Goal: Information Seeking & Learning: Learn about a topic

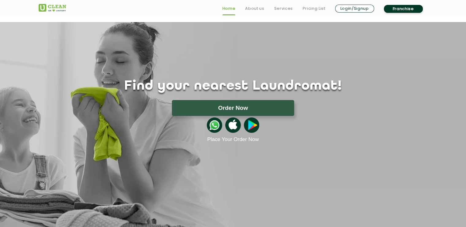
scroll to position [31, 0]
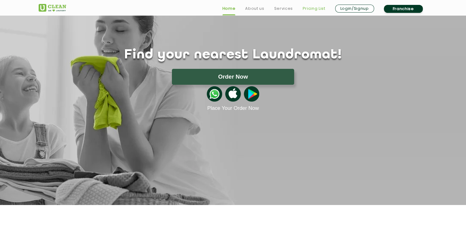
click at [312, 8] on link "Pricing List" at bounding box center [314, 8] width 23 height 7
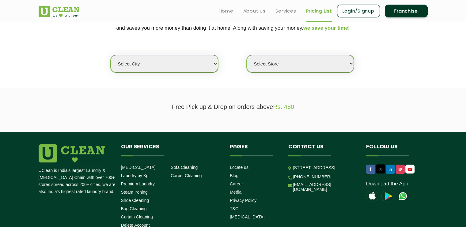
scroll to position [149, 0]
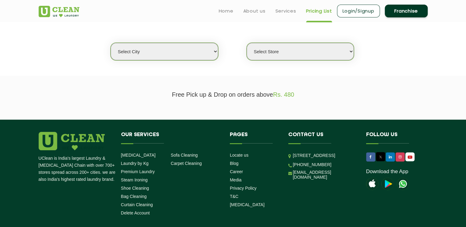
click at [188, 50] on select "Select city [GEOGRAPHIC_DATA] [GEOGRAPHIC_DATA] [GEOGRAPHIC_DATA] [GEOGRAPHIC_D…" at bounding box center [164, 51] width 107 height 17
select select "8"
click at [111, 43] on select "Select city [GEOGRAPHIC_DATA] [GEOGRAPHIC_DATA] [GEOGRAPHIC_DATA] [GEOGRAPHIC_D…" at bounding box center [164, 51] width 107 height 17
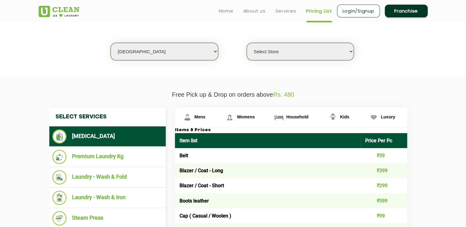
click at [292, 51] on select "Select Store [GEOGRAPHIC_DATA] [GEOGRAPHIC_DATA] [GEOGRAPHIC_DATA] [GEOGRAPHIC_…" at bounding box center [300, 51] width 107 height 17
select select "498"
click at [247, 43] on select "Select Store [GEOGRAPHIC_DATA] [GEOGRAPHIC_DATA] [GEOGRAPHIC_DATA] [GEOGRAPHIC_…" at bounding box center [300, 51] width 107 height 17
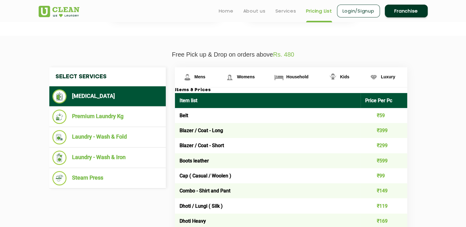
scroll to position [189, 0]
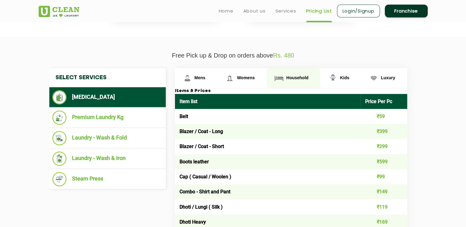
click at [308, 81] on link "Household" at bounding box center [293, 78] width 54 height 20
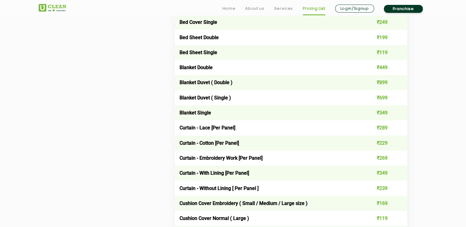
scroll to position [451, 0]
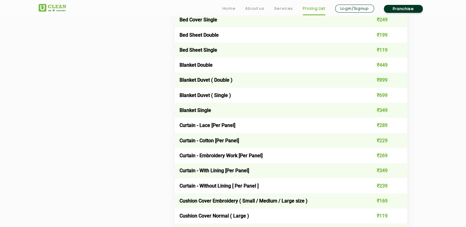
click at [262, 162] on td "Curtain - Embroidery Work [Per Panel]" at bounding box center [268, 155] width 186 height 15
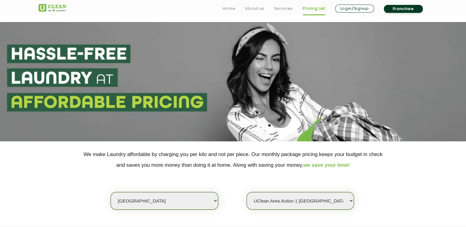
scroll to position [176, 0]
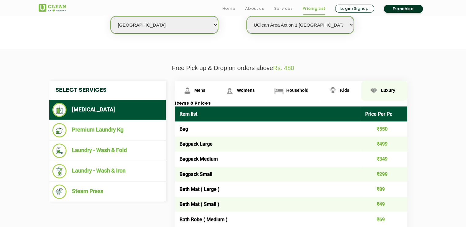
click at [364, 94] on link "Luxury" at bounding box center [384, 91] width 46 height 20
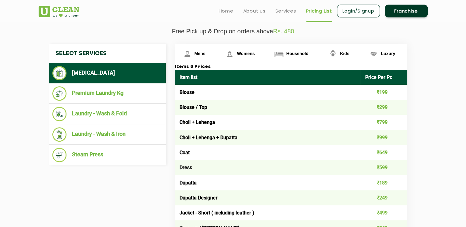
scroll to position [213, 0]
